Goal: Transaction & Acquisition: Purchase product/service

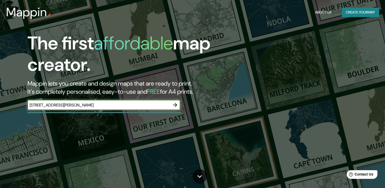
type input "[STREET_ADDRESS][PERSON_NAME]"
click at [179, 105] on button "button" at bounding box center [175, 105] width 10 height 10
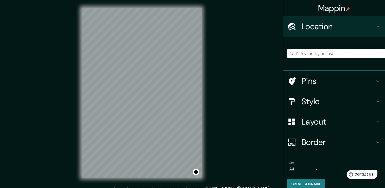
click at [342, 53] on input "Pick your city or area" at bounding box center [337, 53] width 98 height 9
paste input "[STREET_ADDRESS][PERSON_NAME]"
type input "Bakú, [GEOGRAPHIC_DATA]"
click at [304, 79] on h4 "Pins" at bounding box center [338, 81] width 73 height 10
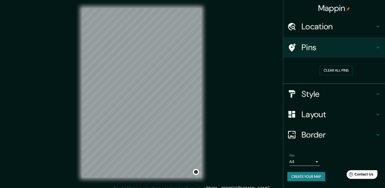
click at [322, 91] on h4 "Style" at bounding box center [338, 94] width 73 height 10
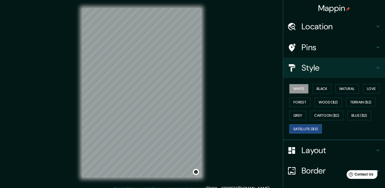
click at [298, 128] on button "Satellite ($3)" at bounding box center [306, 128] width 33 height 9
click at [301, 99] on button "Forest" at bounding box center [300, 102] width 21 height 9
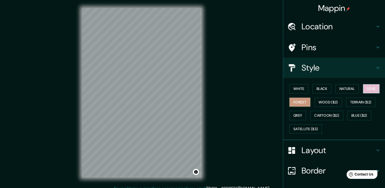
click at [366, 90] on button "Love" at bounding box center [371, 88] width 17 height 9
click at [354, 89] on button "Natural" at bounding box center [347, 88] width 23 height 9
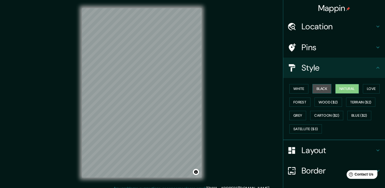
click at [321, 85] on button "Black" at bounding box center [322, 88] width 19 height 9
click at [304, 86] on button "White" at bounding box center [299, 88] width 19 height 9
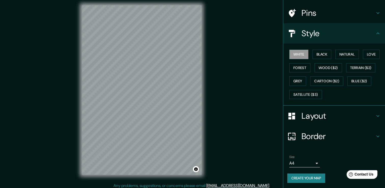
scroll to position [6, 0]
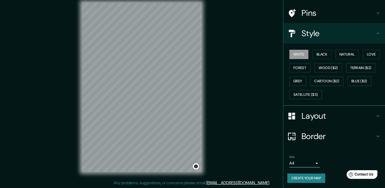
click at [220, 73] on div "Mappin Location [GEOGRAPHIC_DATA], [GEOGRAPHIC_DATA] Bakú Azerbaiyán Pins Style…" at bounding box center [192, 91] width 385 height 194
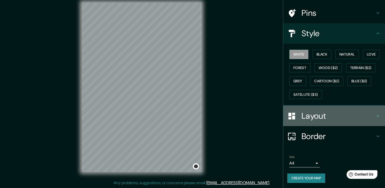
click at [323, 110] on div "Layout" at bounding box center [335, 116] width 102 height 20
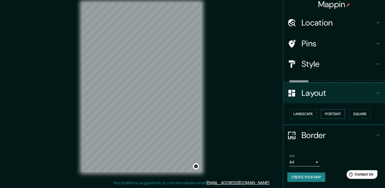
scroll to position [0, 0]
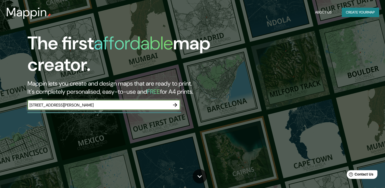
type input "[STREET_ADDRESS][PERSON_NAME]"
click at [177, 106] on icon "button" at bounding box center [175, 105] width 6 height 6
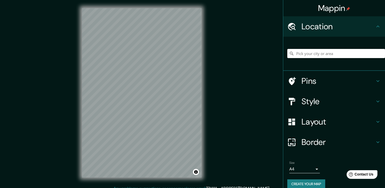
drag, startPoint x: 318, startPoint y: 55, endPoint x: 315, endPoint y: 54, distance: 3.0
paste input "[STREET_ADDRESS][PERSON_NAME]"
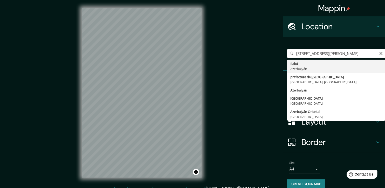
type input "Bakú, [GEOGRAPHIC_DATA]"
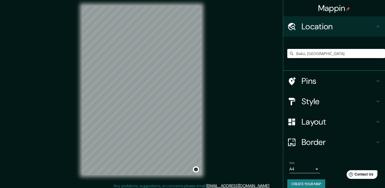
scroll to position [5, 0]
